Goal: Book appointment/travel/reservation

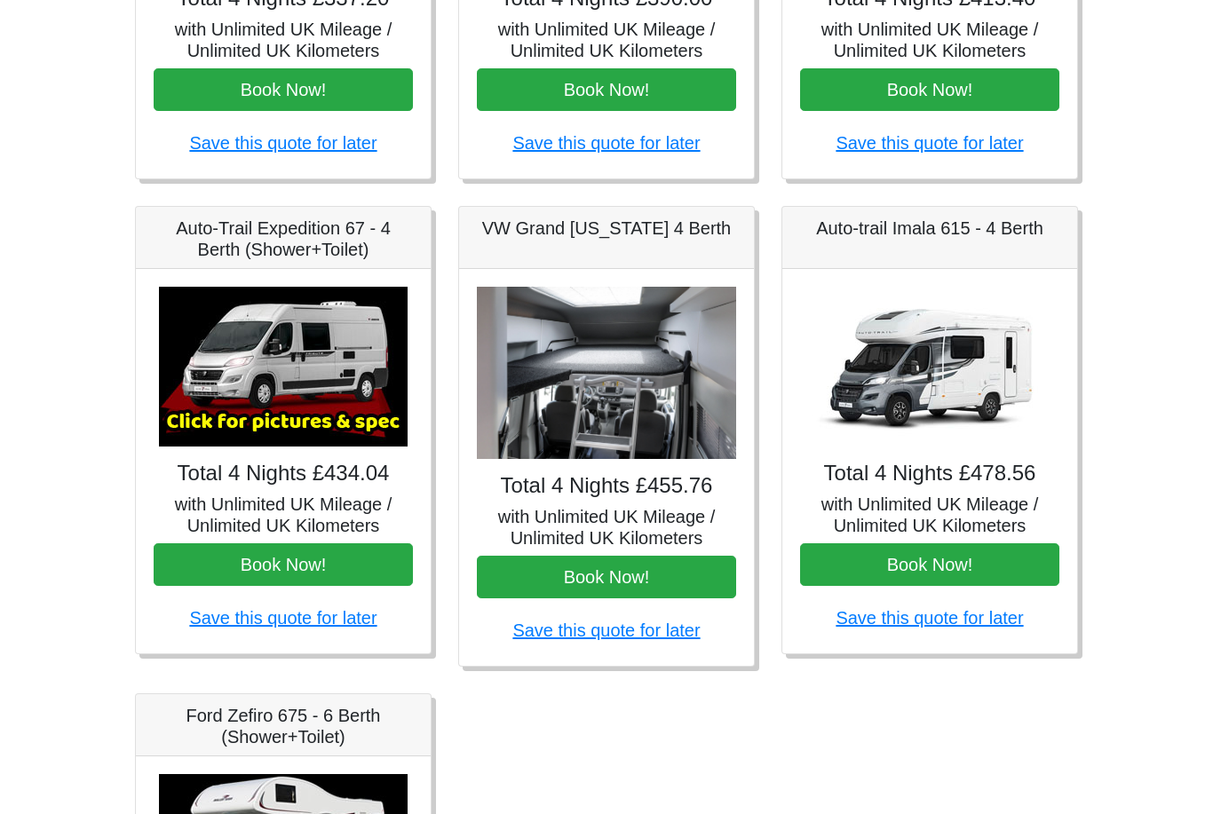
scroll to position [683, 0]
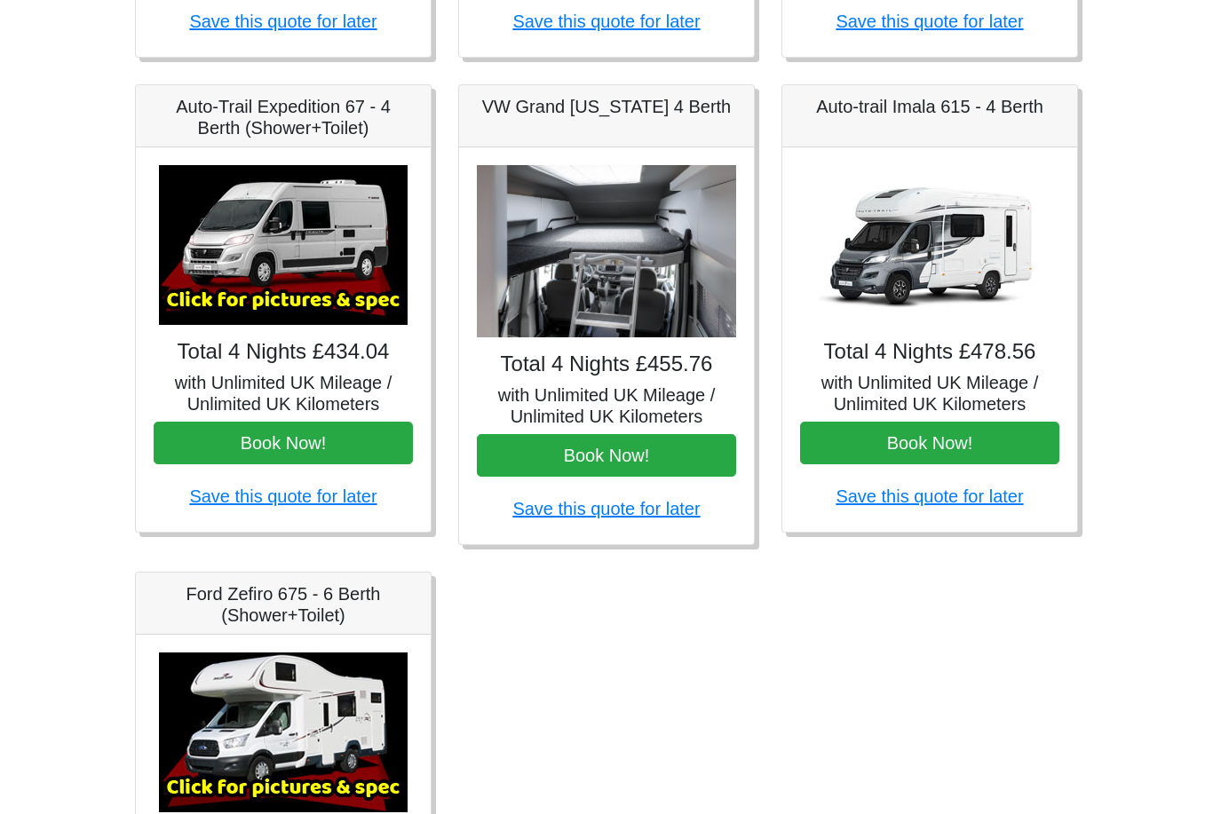
click at [906, 312] on img at bounding box center [929, 245] width 249 height 160
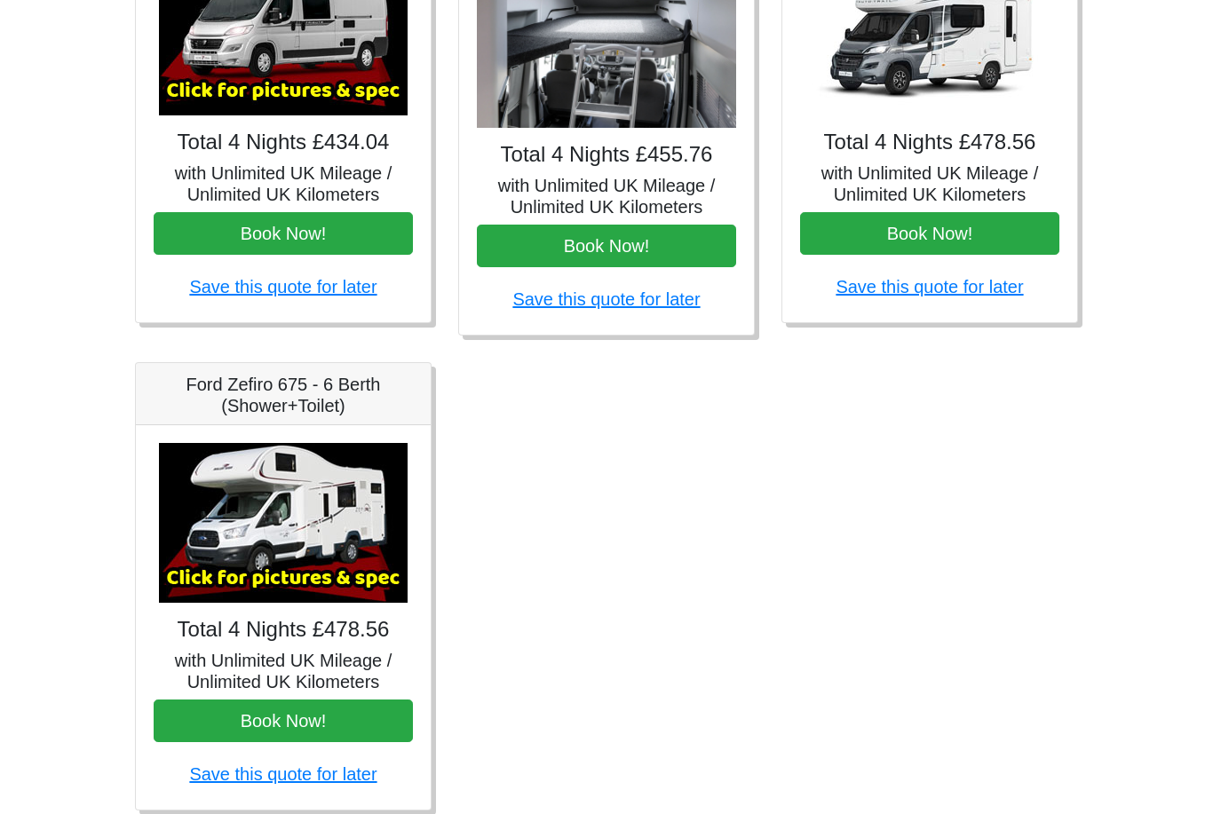
click at [309, 580] on img at bounding box center [283, 524] width 249 height 160
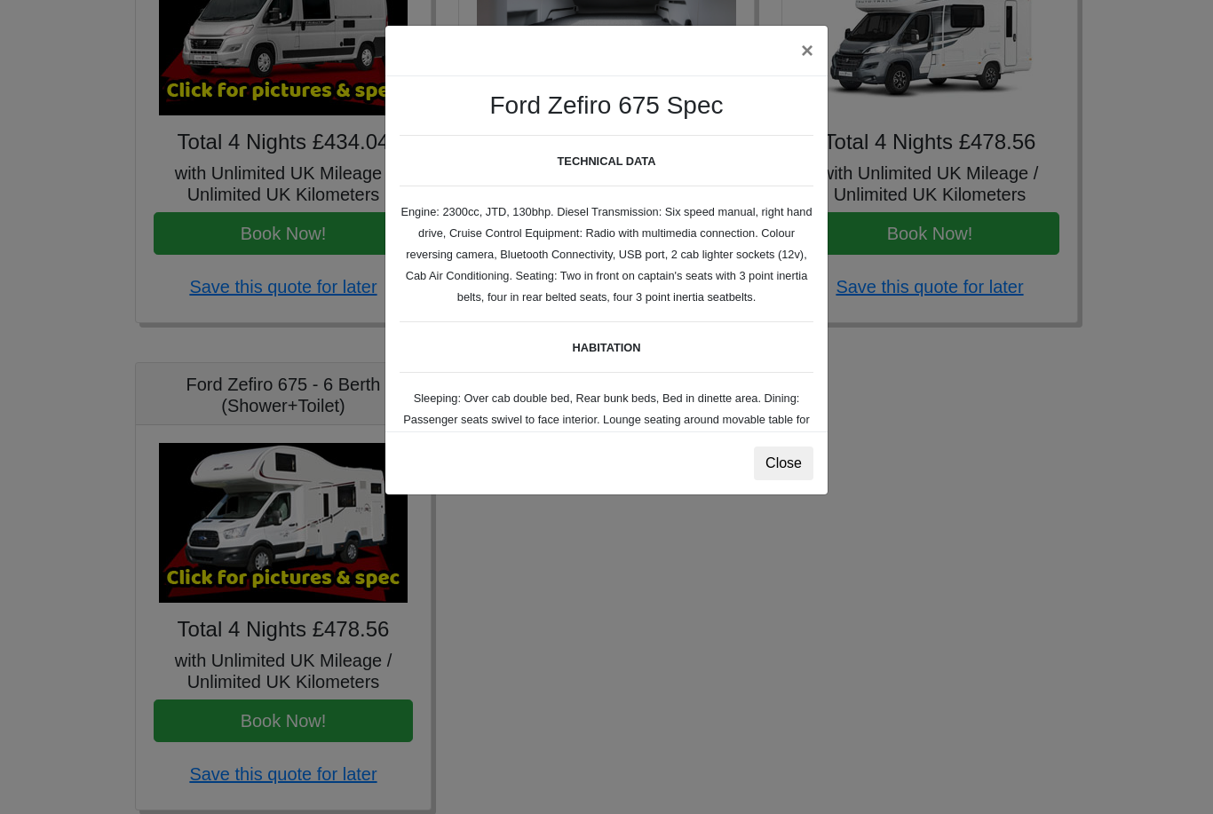
click at [764, 466] on button "Close" at bounding box center [783, 464] width 59 height 34
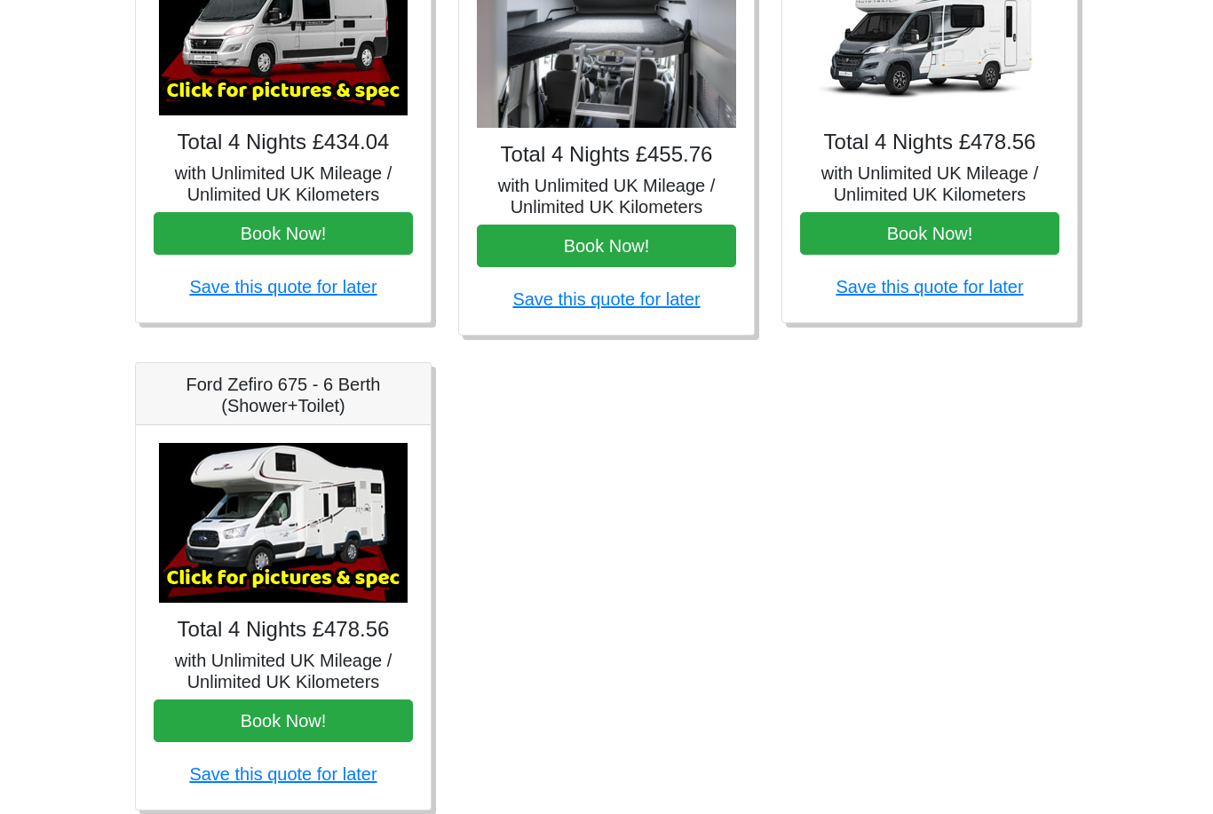
click at [326, 600] on img at bounding box center [283, 523] width 249 height 160
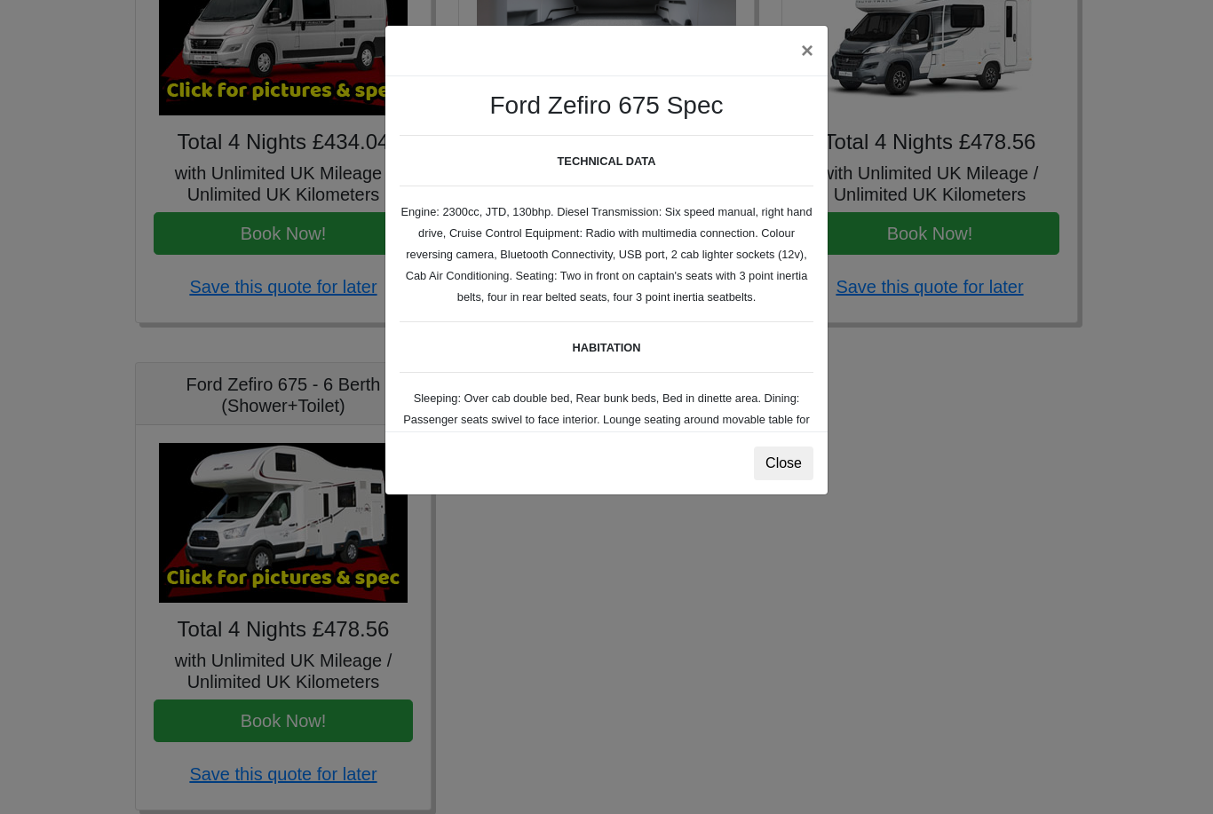
click at [793, 474] on button "Close" at bounding box center [783, 464] width 59 height 34
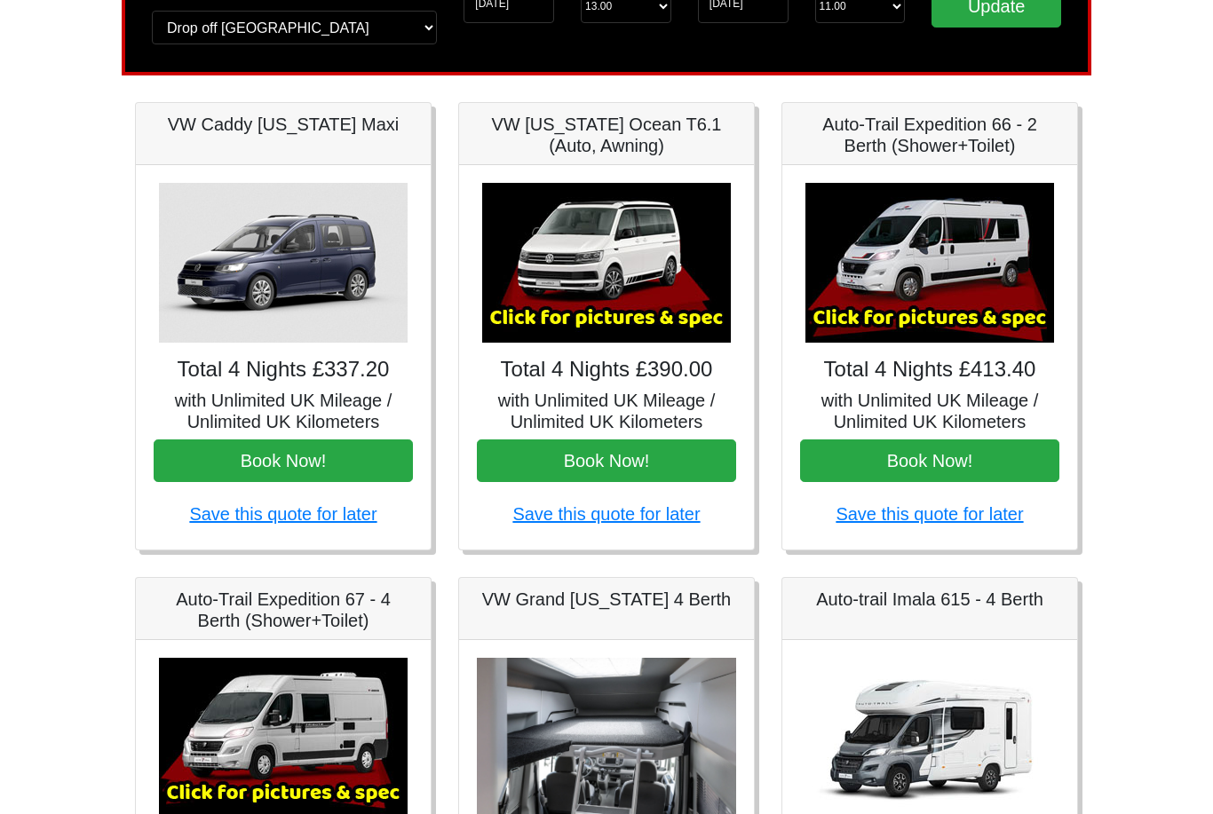
scroll to position [0, 0]
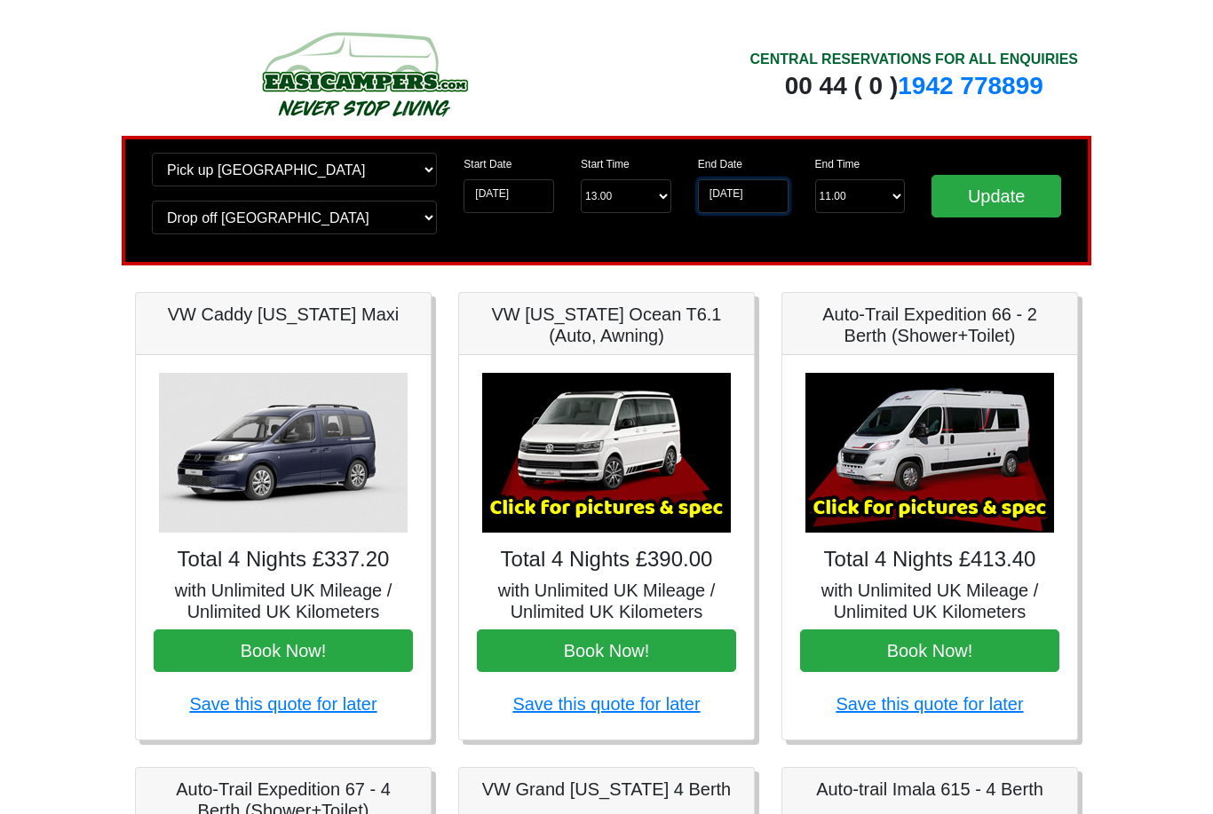
click at [748, 195] on input "08-12-2025" at bounding box center [743, 196] width 91 height 34
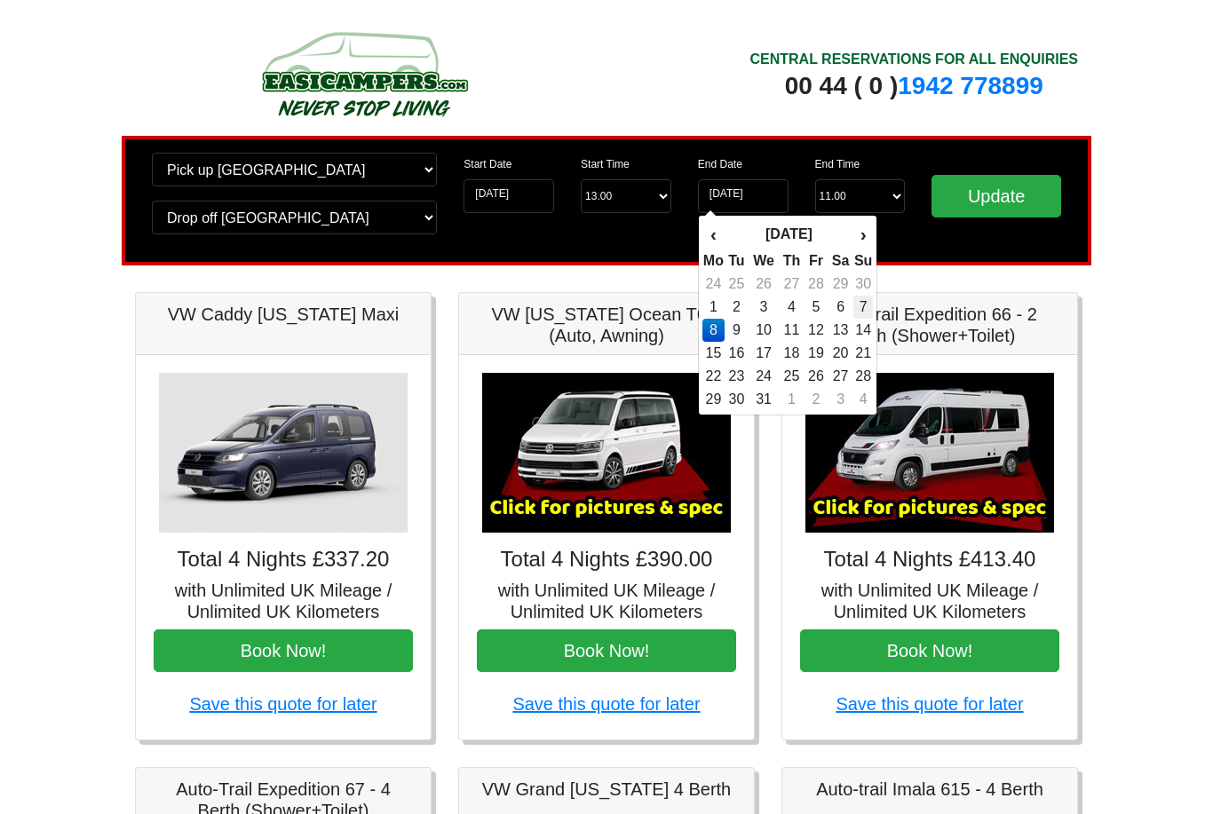
click at [871, 306] on td "7" at bounding box center [863, 307] width 20 height 23
type input "[DATE]"
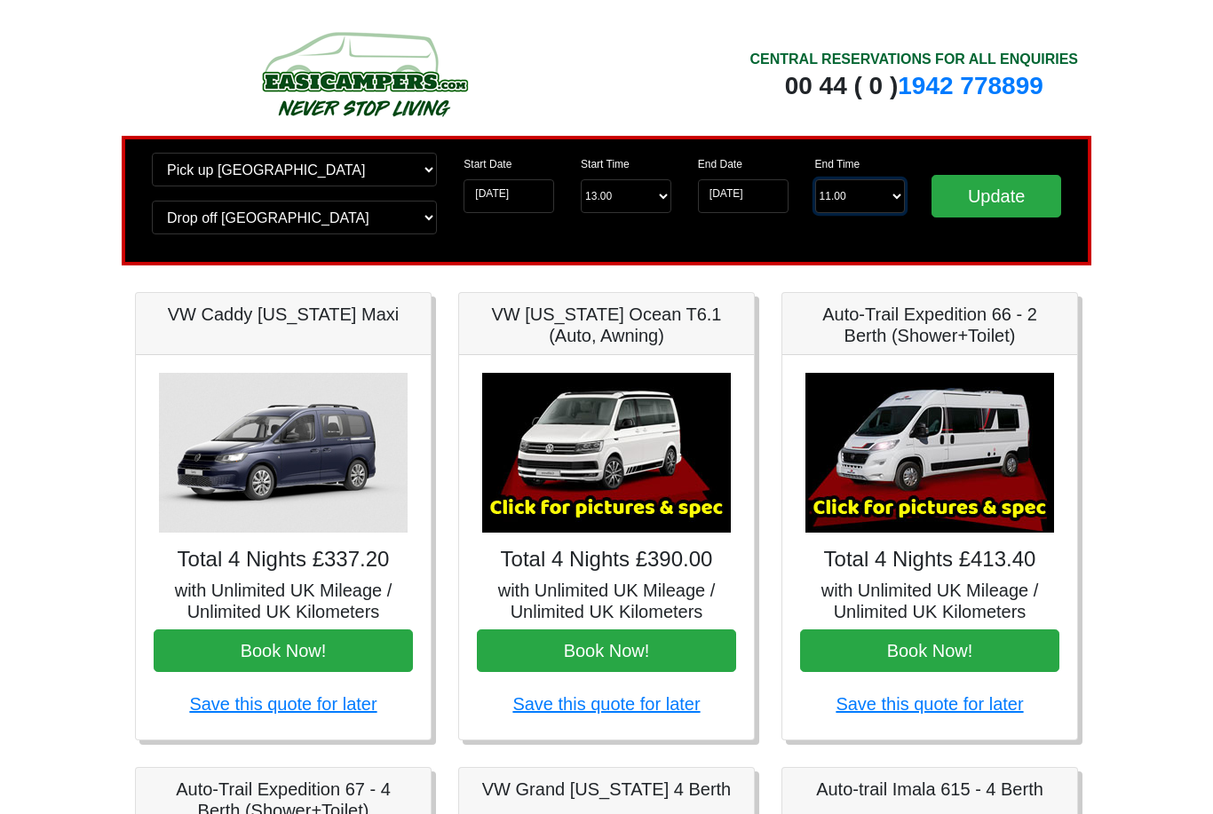
click at [878, 192] on select "End Time 11.00 -------- 08.00 am 09.00 am 10.00 am 11.00 am (Sunday Only)" at bounding box center [860, 196] width 91 height 34
select select "11.00"
click at [1021, 192] on input "Update" at bounding box center [996, 196] width 130 height 43
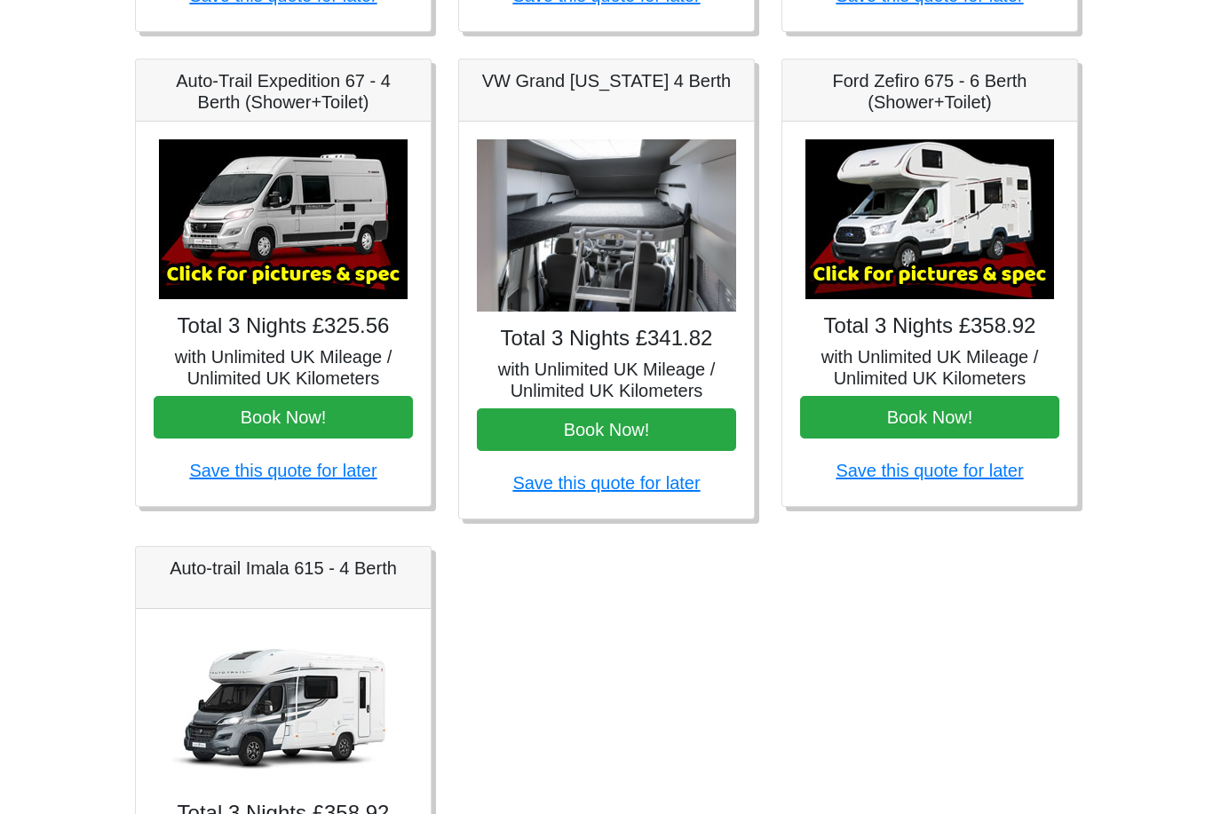
scroll to position [707, 0]
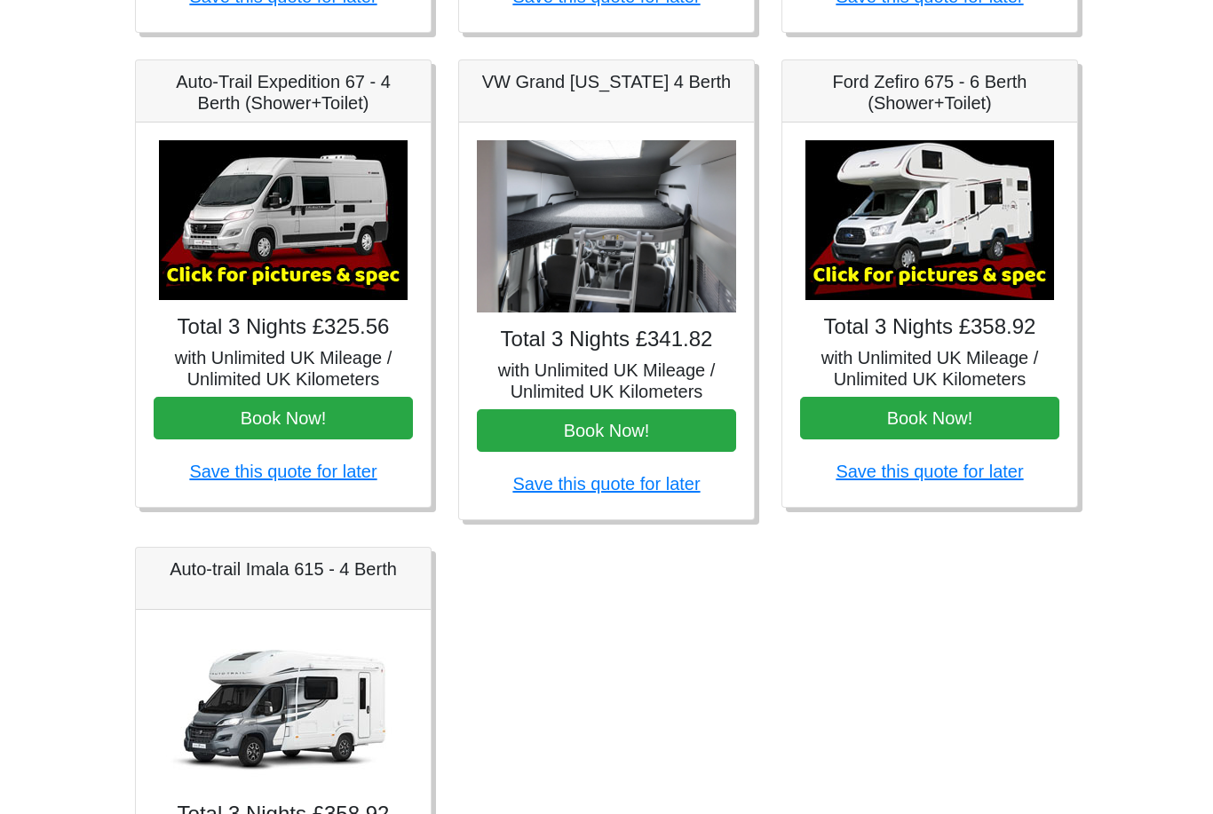
click at [899, 304] on div "× Ford Zefiro 675 Spec TECHNICAL DATA Engine: 2300cc, JTD, 130bhp. Diesel Trans…" at bounding box center [929, 315] width 295 height 384
click at [909, 233] on img at bounding box center [929, 221] width 249 height 160
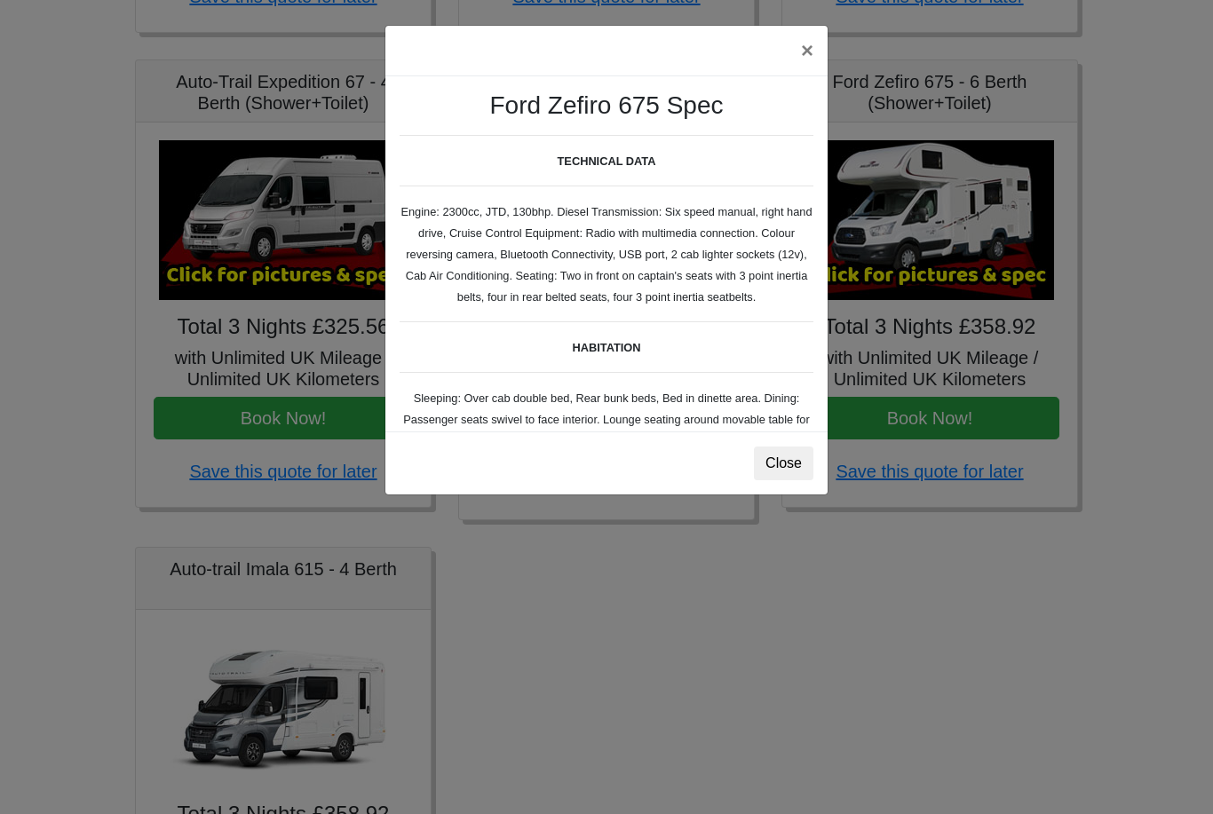
click at [785, 474] on button "Close" at bounding box center [783, 464] width 59 height 34
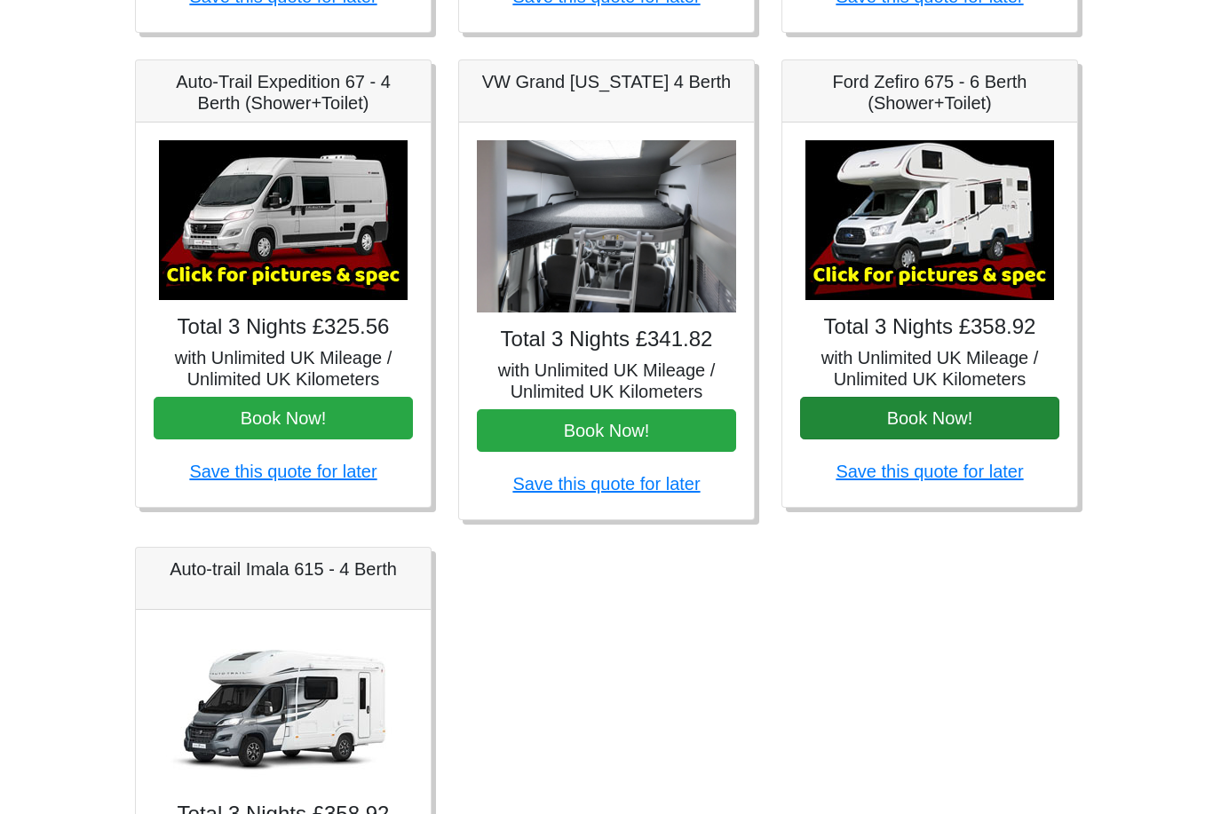
click at [925, 421] on button "Book Now!" at bounding box center [929, 418] width 259 height 43
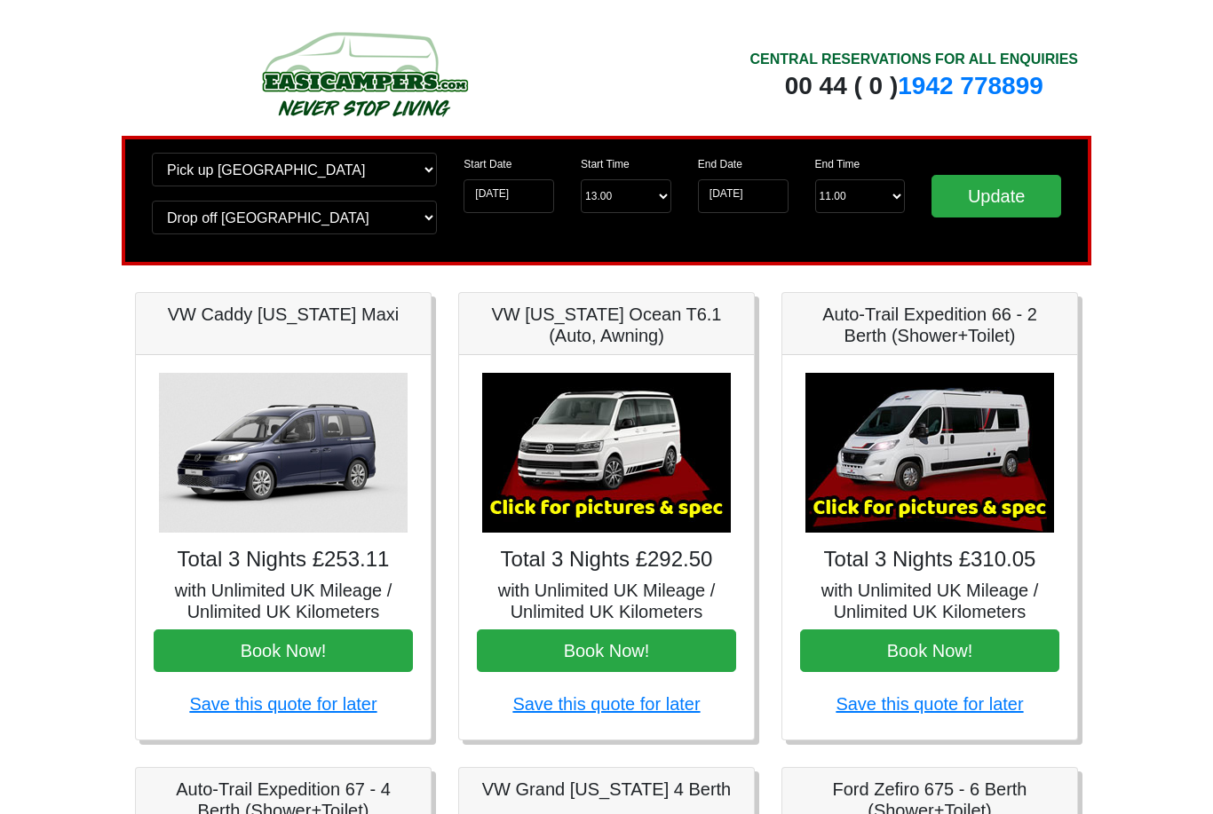
scroll to position [763, 0]
